Goal: Task Accomplishment & Management: Use online tool/utility

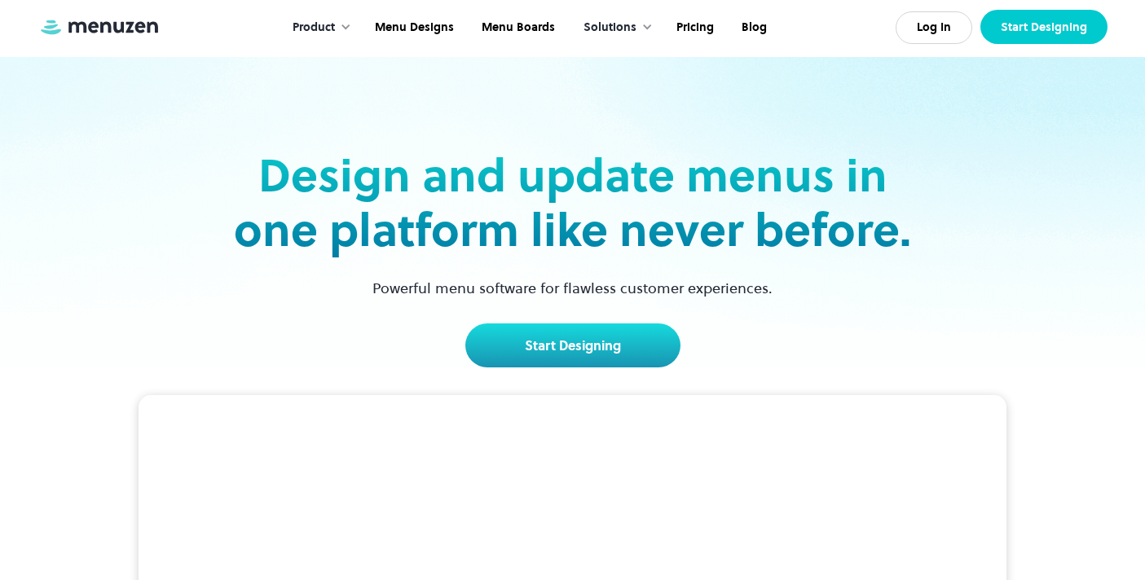
click at [1029, 32] on link "Start Designing" at bounding box center [1043, 27] width 127 height 34
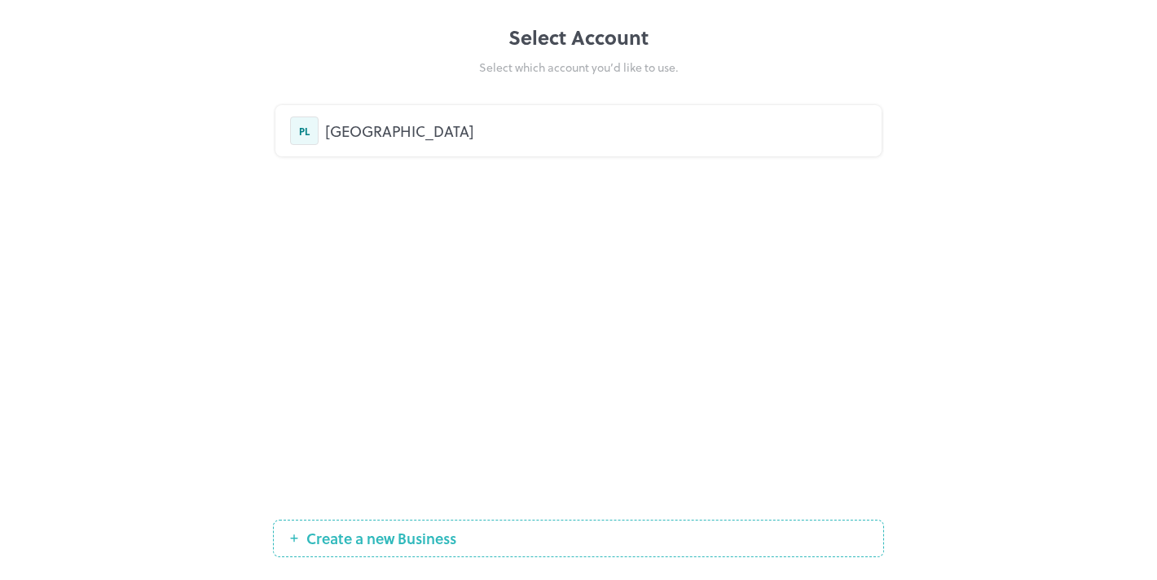
click at [374, 533] on span "Create a new Business" at bounding box center [381, 538] width 166 height 16
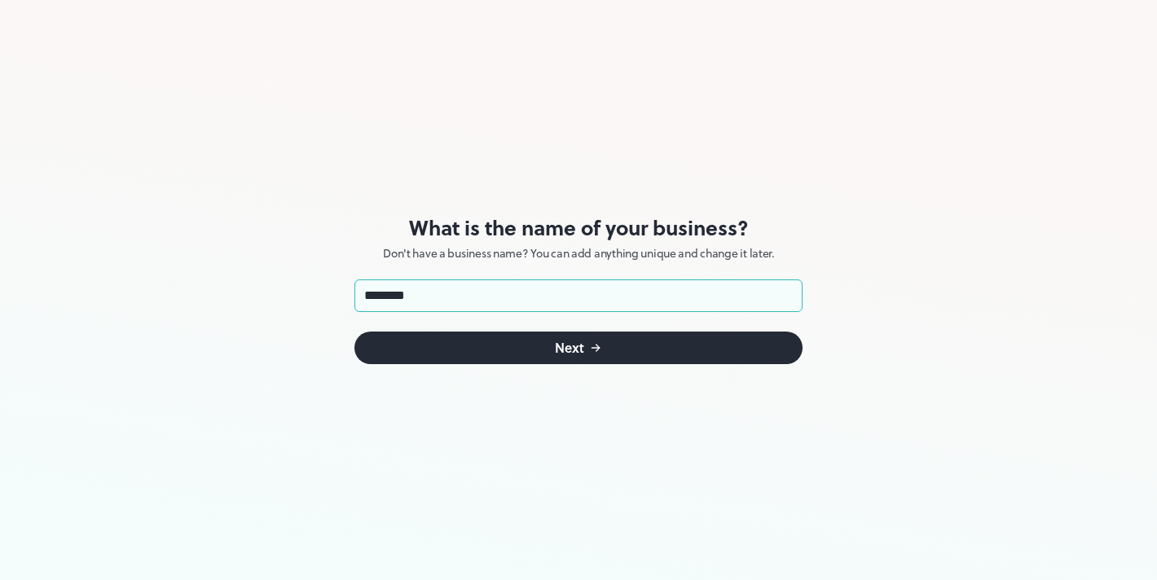
type input "********"
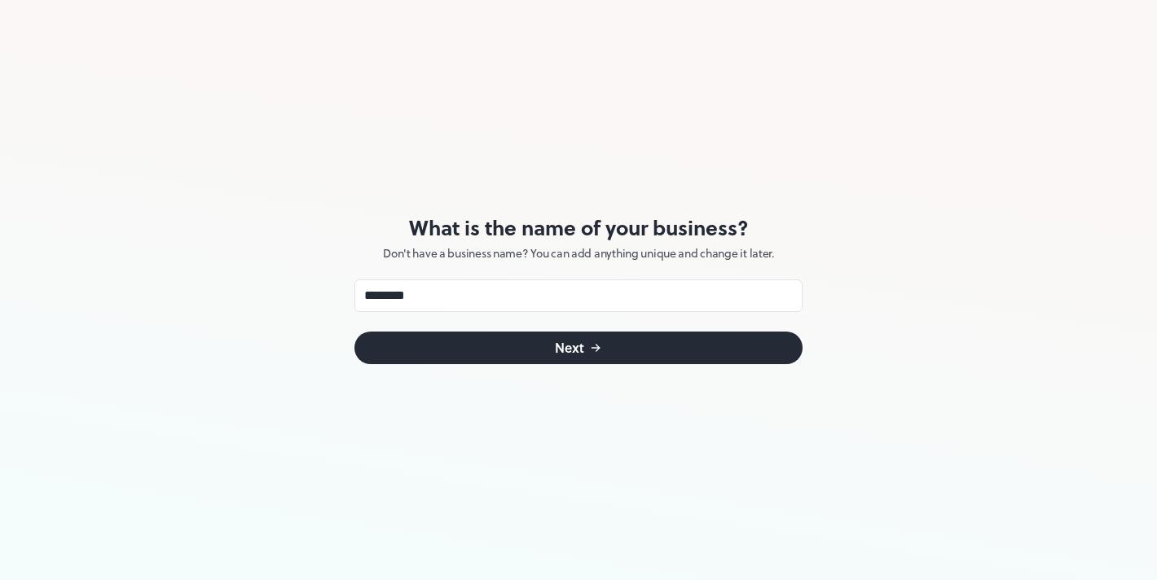
click at [495, 348] on button "Next" at bounding box center [578, 348] width 448 height 33
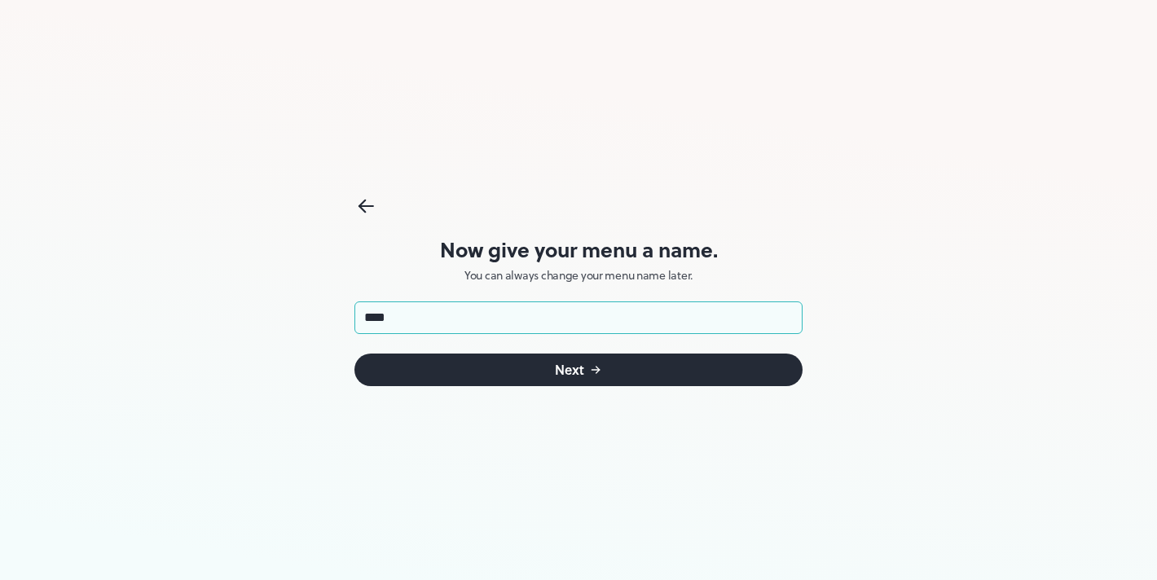
type input "****"
click at [516, 370] on button "Next" at bounding box center [578, 370] width 448 height 33
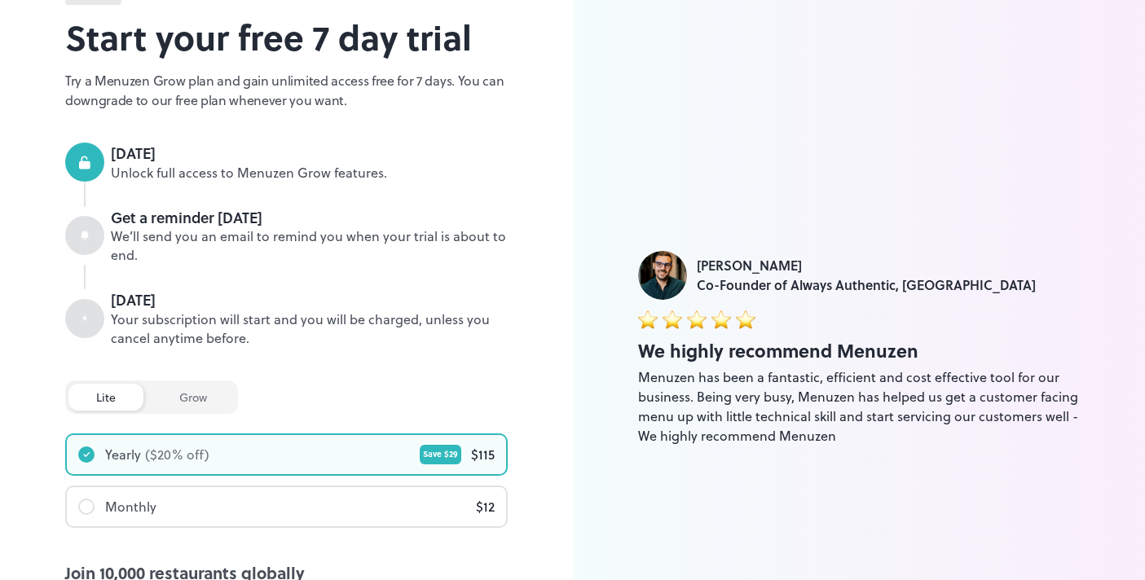
scroll to position [88, 0]
click at [338, 505] on div "Monthly $ 12" at bounding box center [286, 505] width 439 height 39
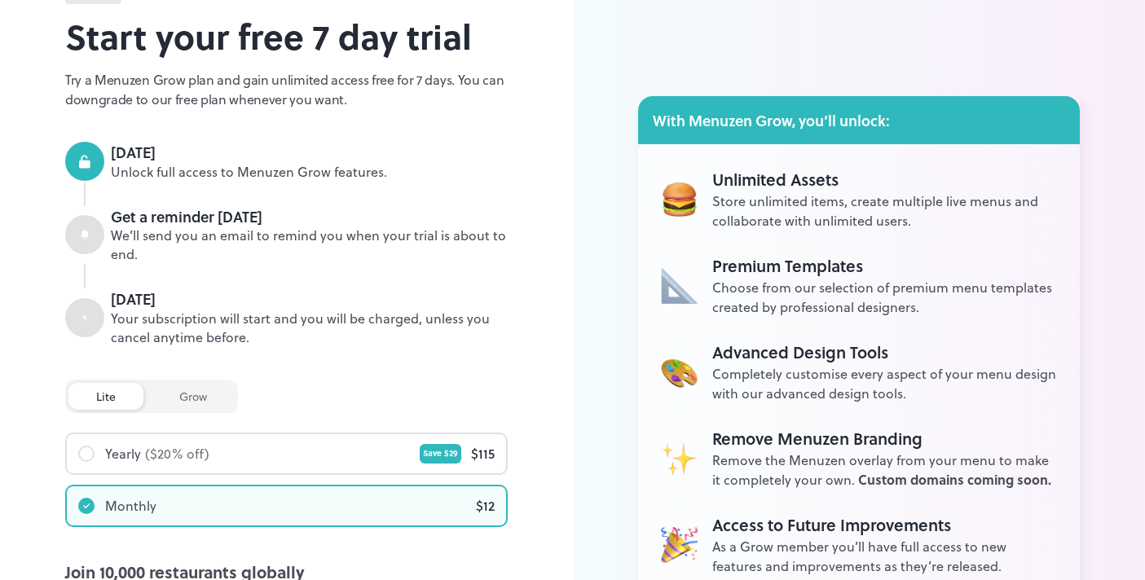
click at [95, 242] on div at bounding box center [84, 234] width 39 height 39
click at [93, 236] on div at bounding box center [84, 234] width 39 height 39
click at [86, 221] on div at bounding box center [84, 234] width 39 height 39
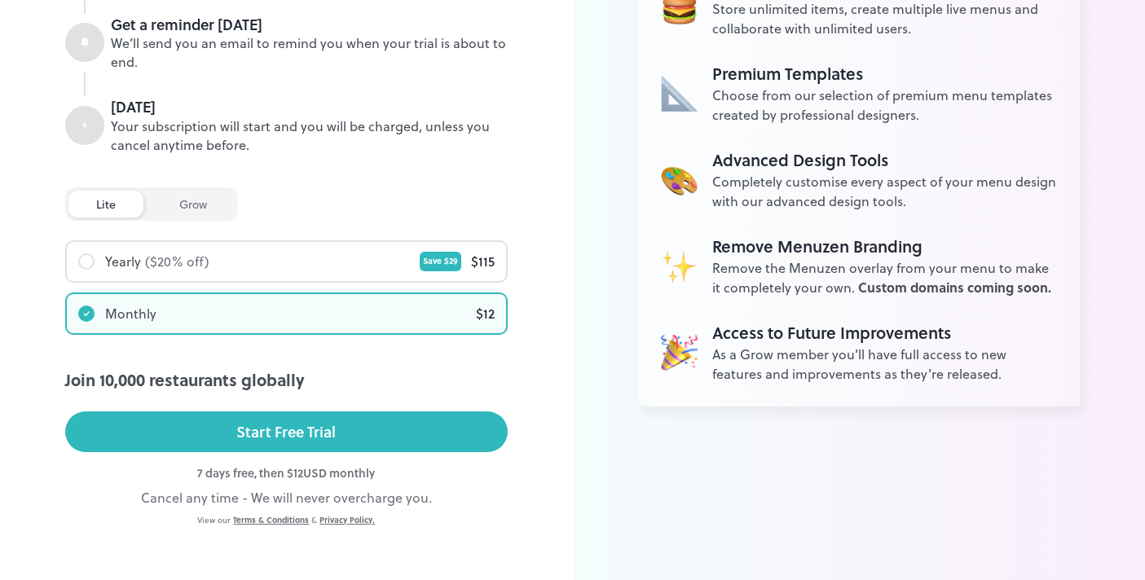
scroll to position [291, 0]
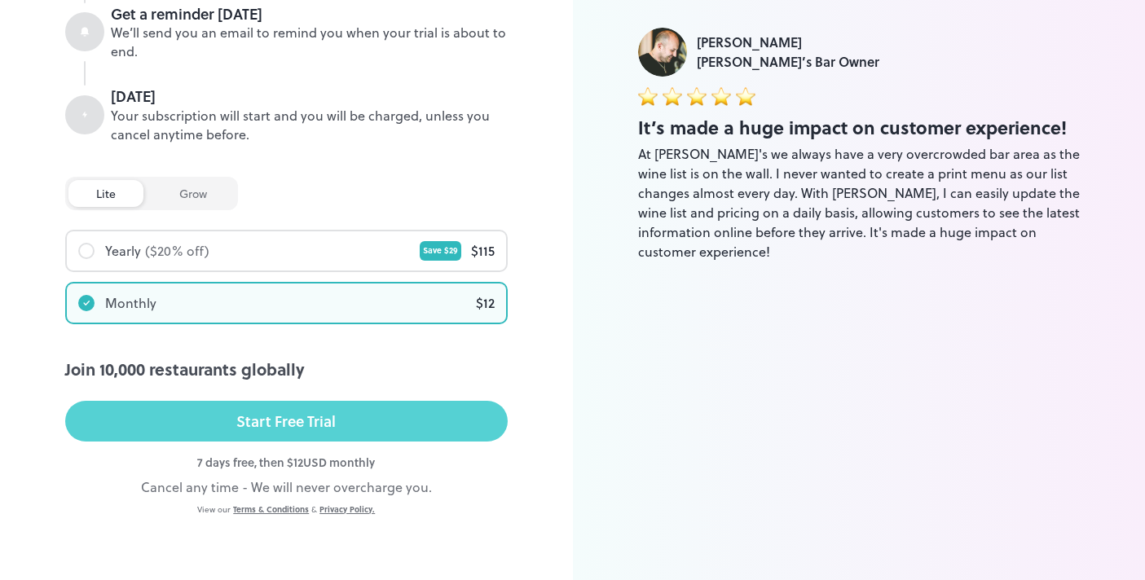
click at [121, 419] on button "Start Free Trial" at bounding box center [286, 421] width 442 height 41
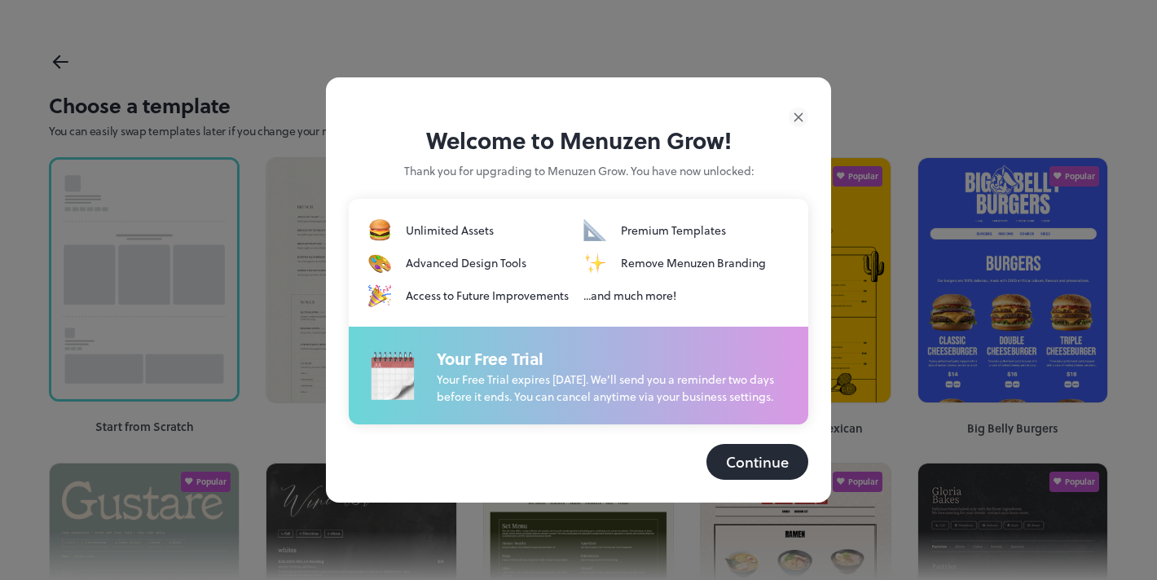
click at [767, 471] on button "Continue" at bounding box center [757, 462] width 102 height 36
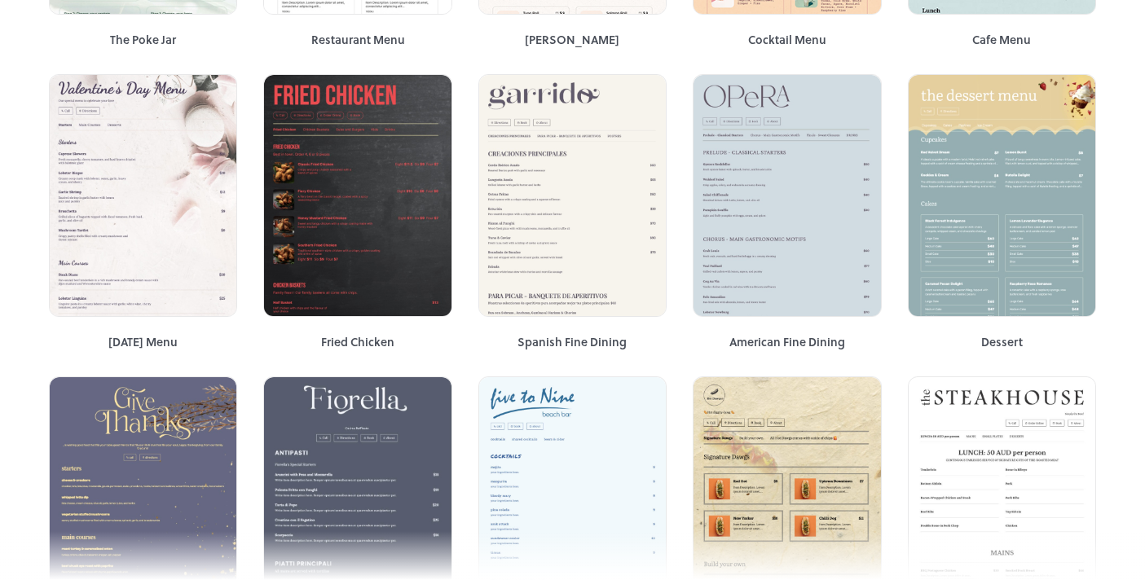
scroll to position [2139, 0]
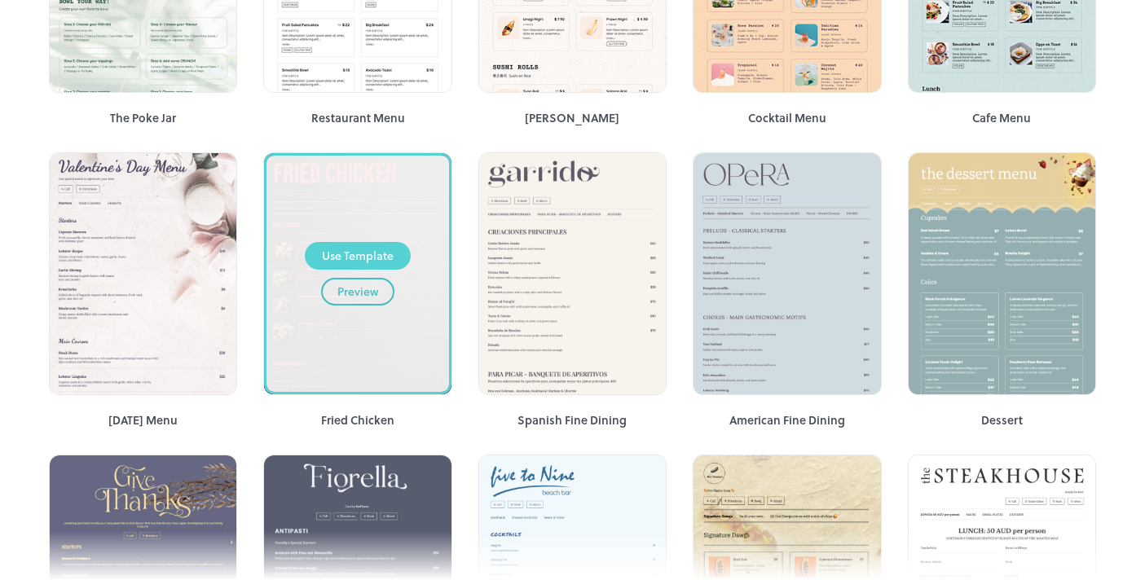
click at [359, 247] on div "Use Template" at bounding box center [358, 256] width 72 height 18
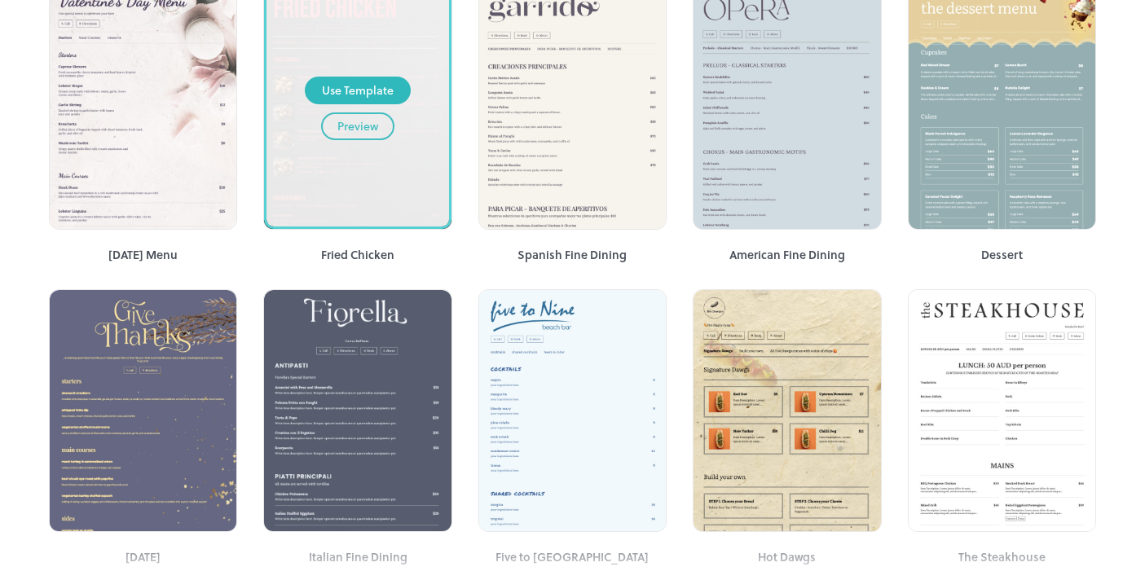
scroll to position [1960, 0]
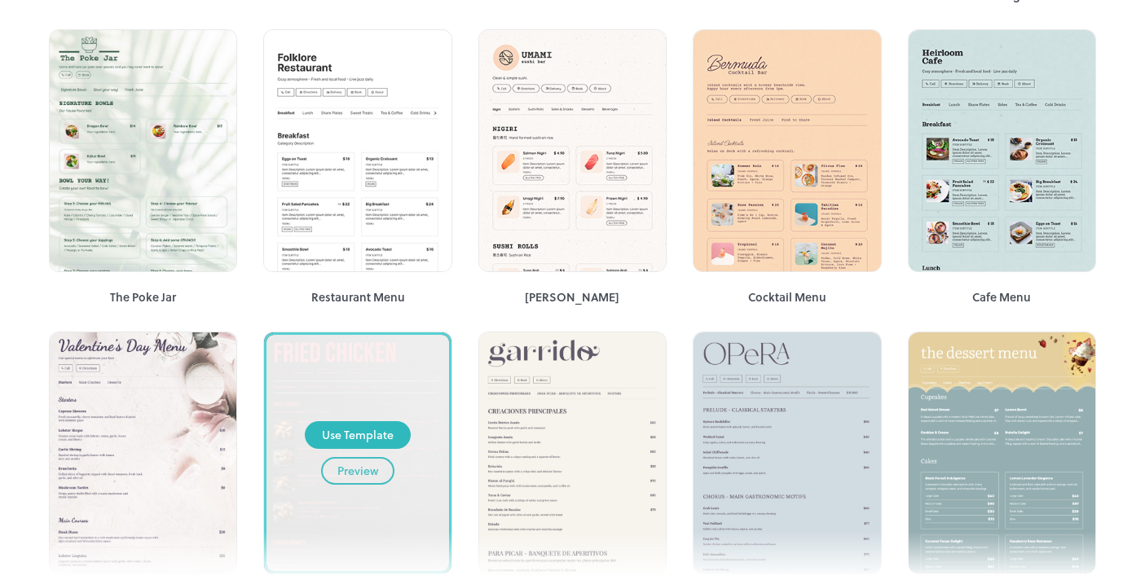
click at [355, 426] on div "Use Template" at bounding box center [358, 435] width 72 height 18
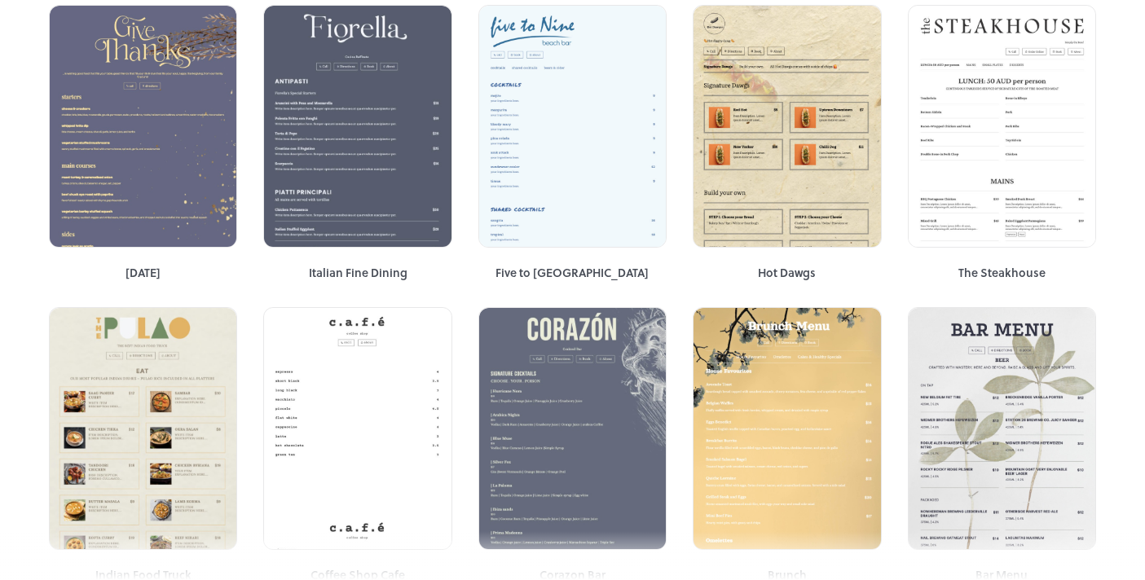
scroll to position [2664, 0]
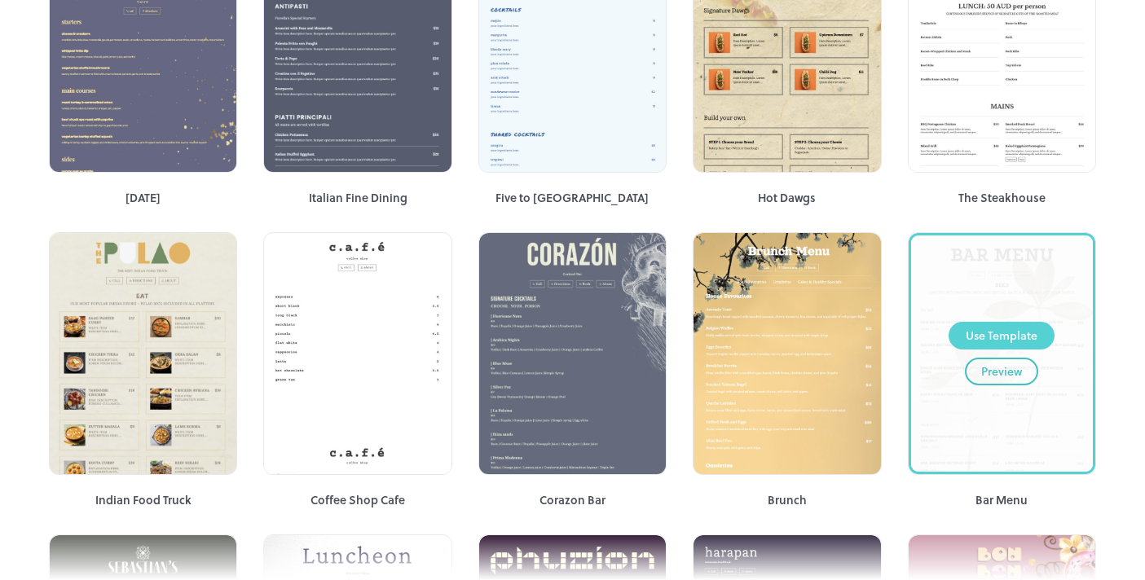
click at [952, 326] on button "Use Template" at bounding box center [1001, 336] width 106 height 28
click at [1064, 402] on div "Use Template Preview" at bounding box center [1002, 353] width 182 height 236
click at [1064, 401] on div "Use Template Preview" at bounding box center [1002, 353] width 182 height 236
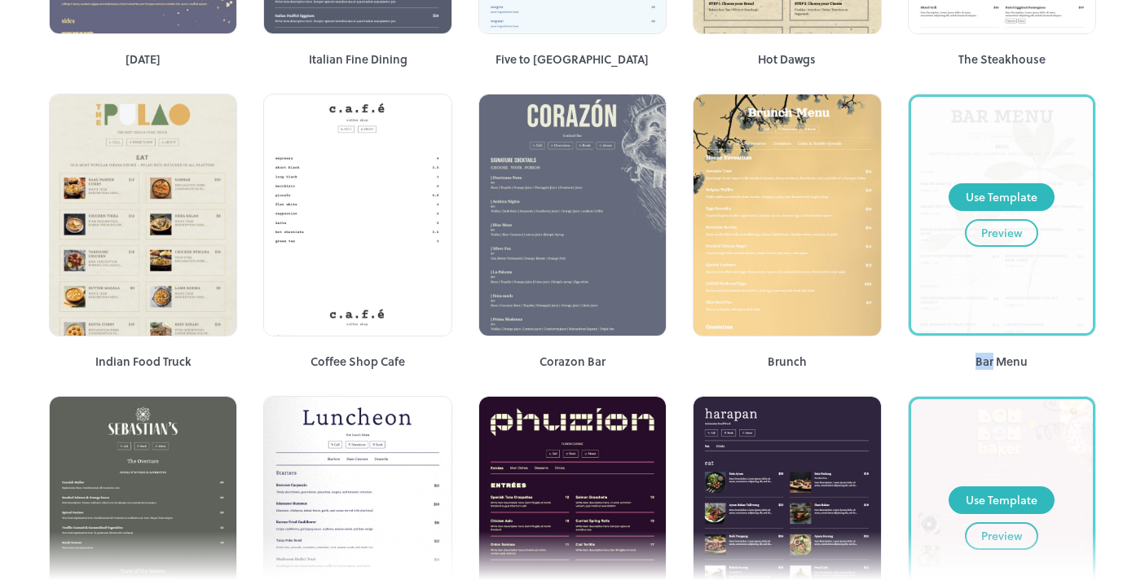
scroll to position [2942, 0]
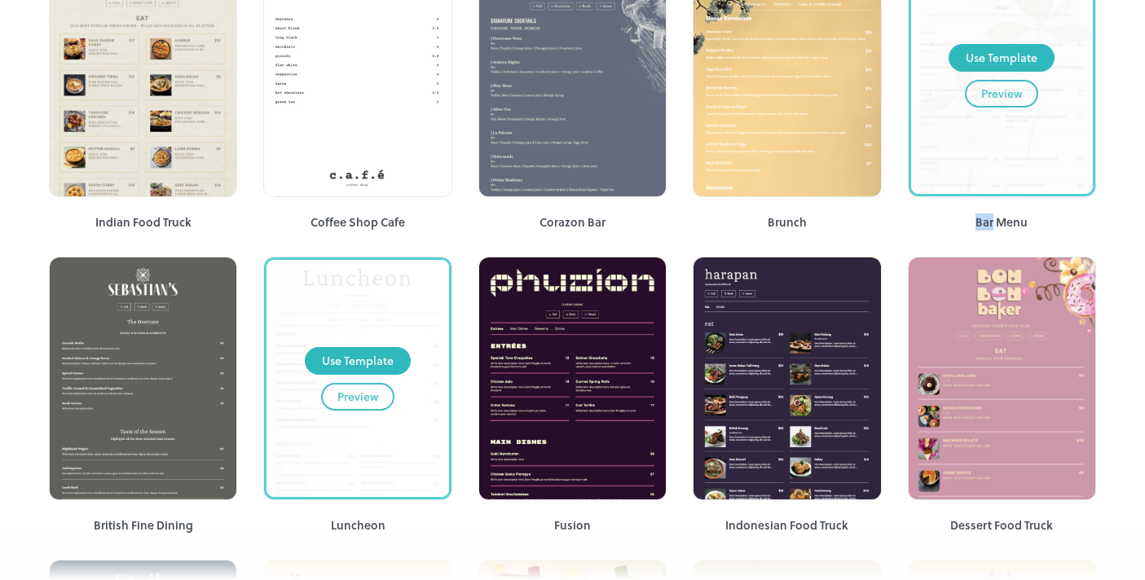
click at [389, 352] on div "Use Template" at bounding box center [358, 361] width 72 height 18
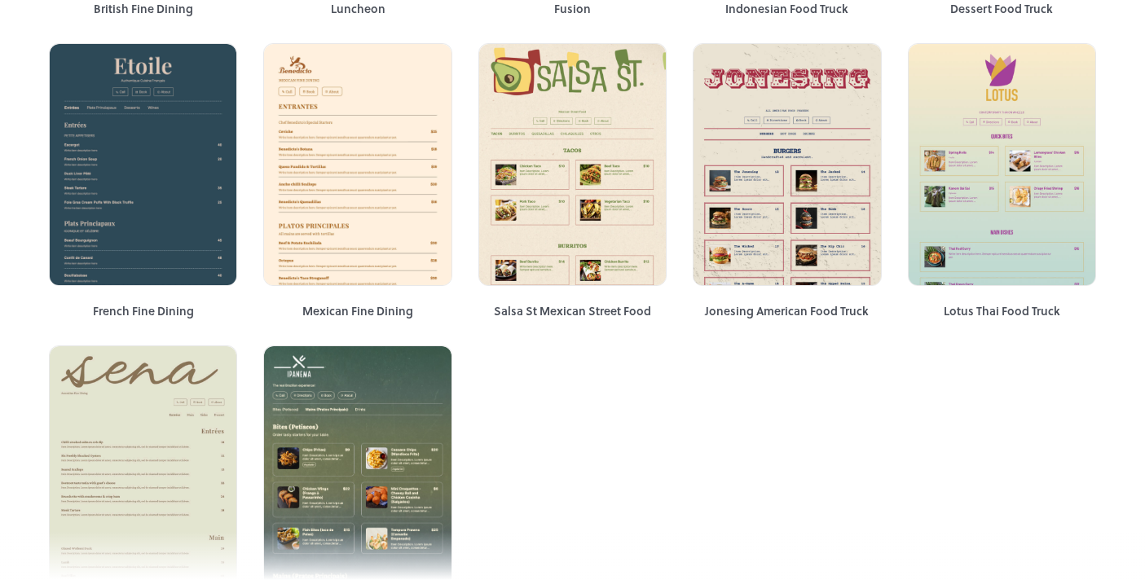
scroll to position [3456, 0]
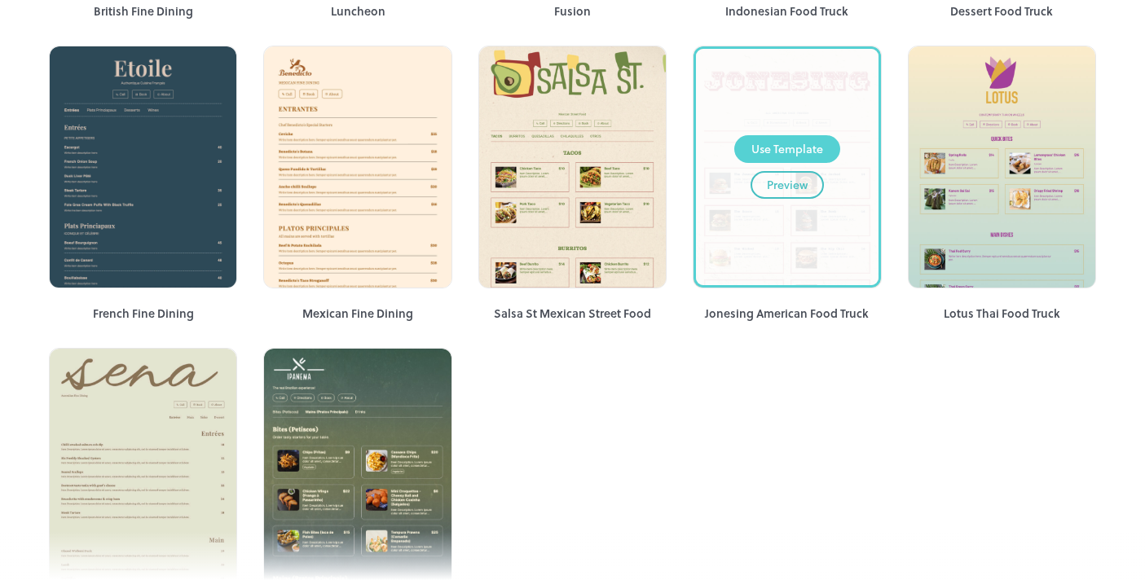
click at [746, 135] on button "Use Template" at bounding box center [787, 149] width 106 height 28
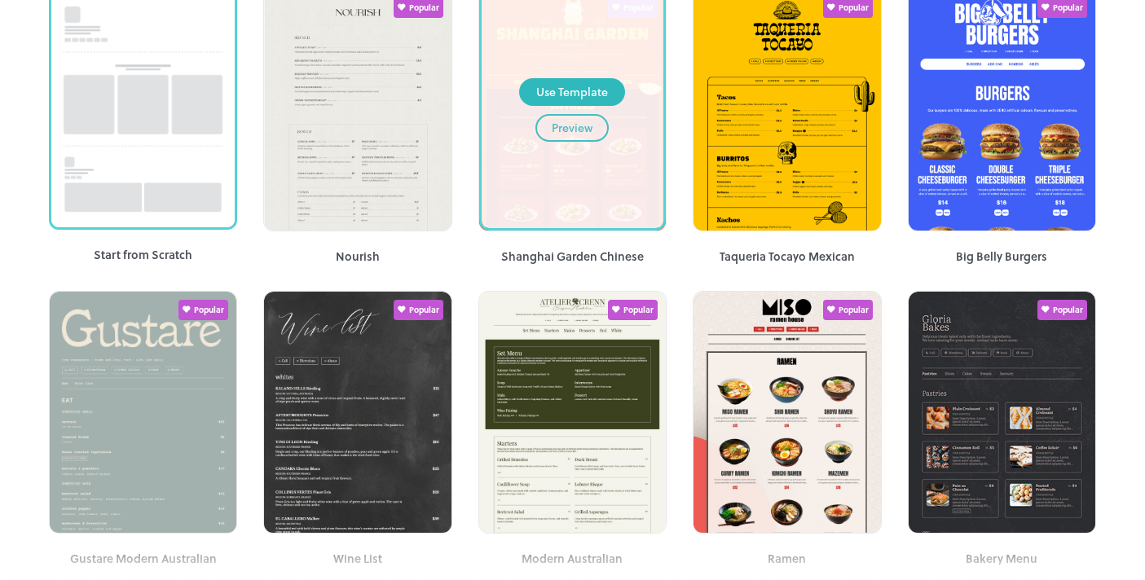
scroll to position [0, 0]
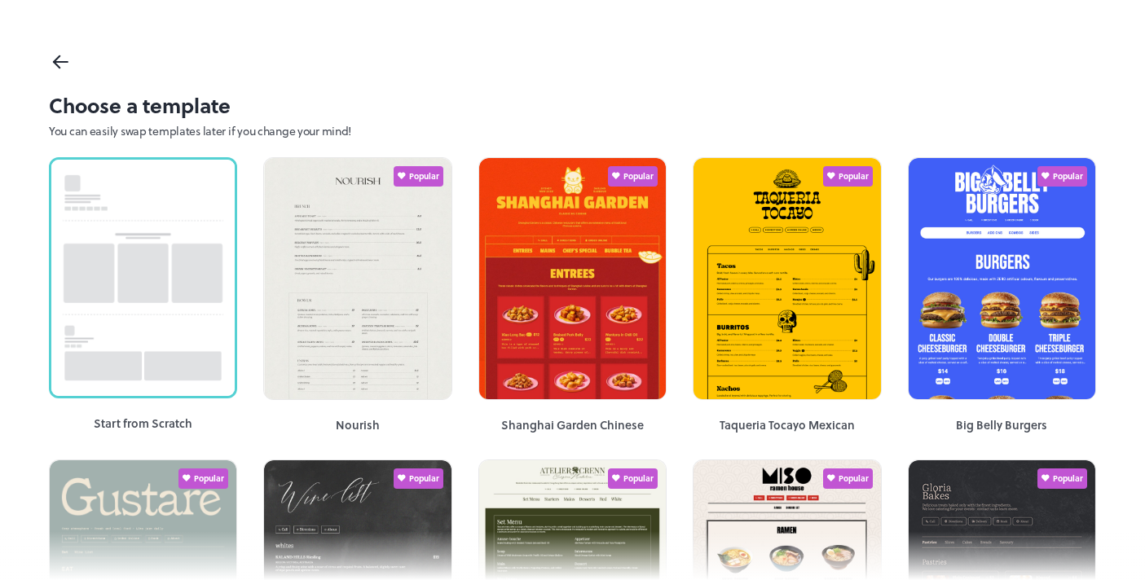
click at [65, 64] on icon at bounding box center [61, 62] width 24 height 24
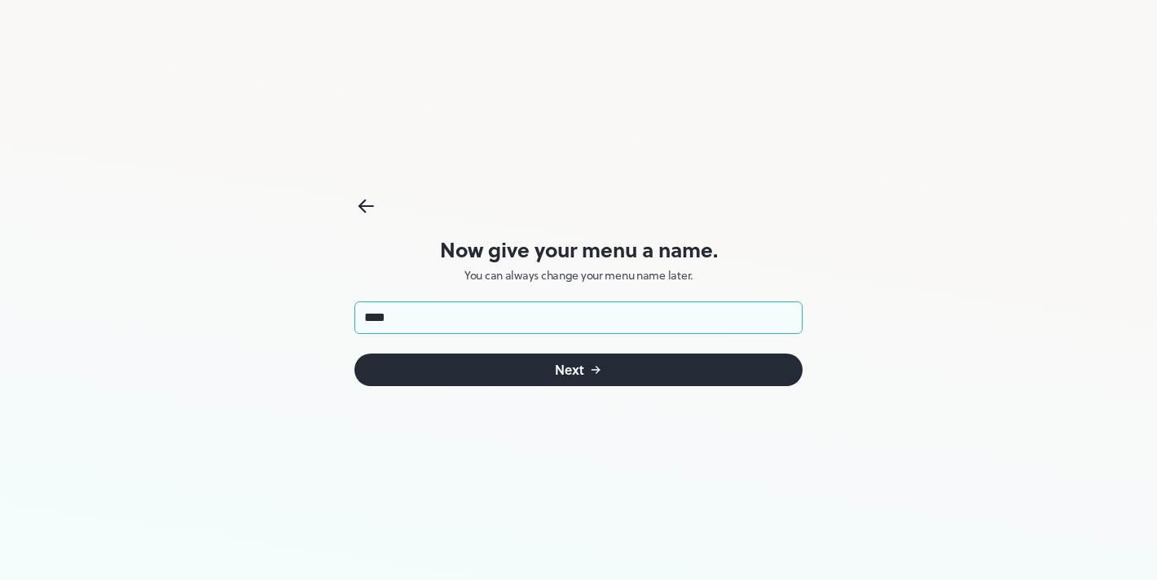
click at [558, 376] on div "Next" at bounding box center [569, 369] width 29 height 13
